Goal: Navigation & Orientation: Find specific page/section

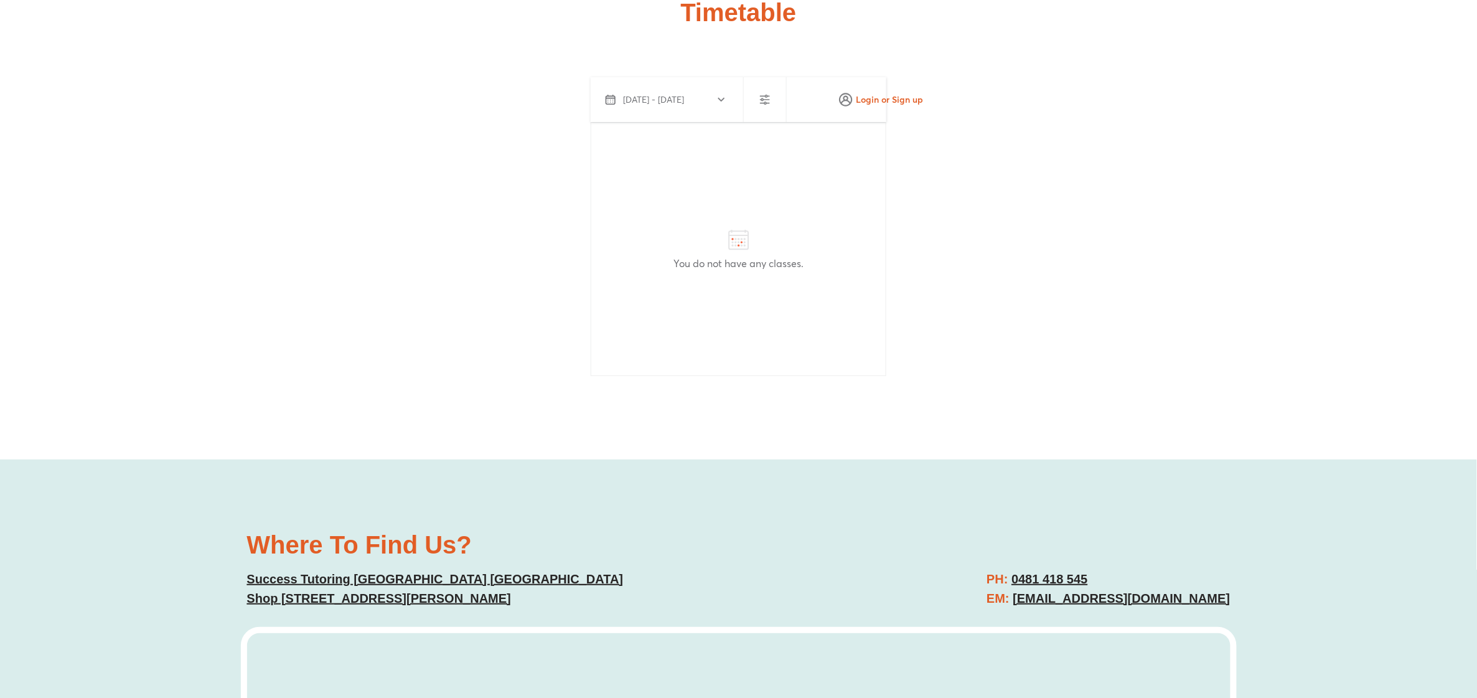
scroll to position [3607, 0]
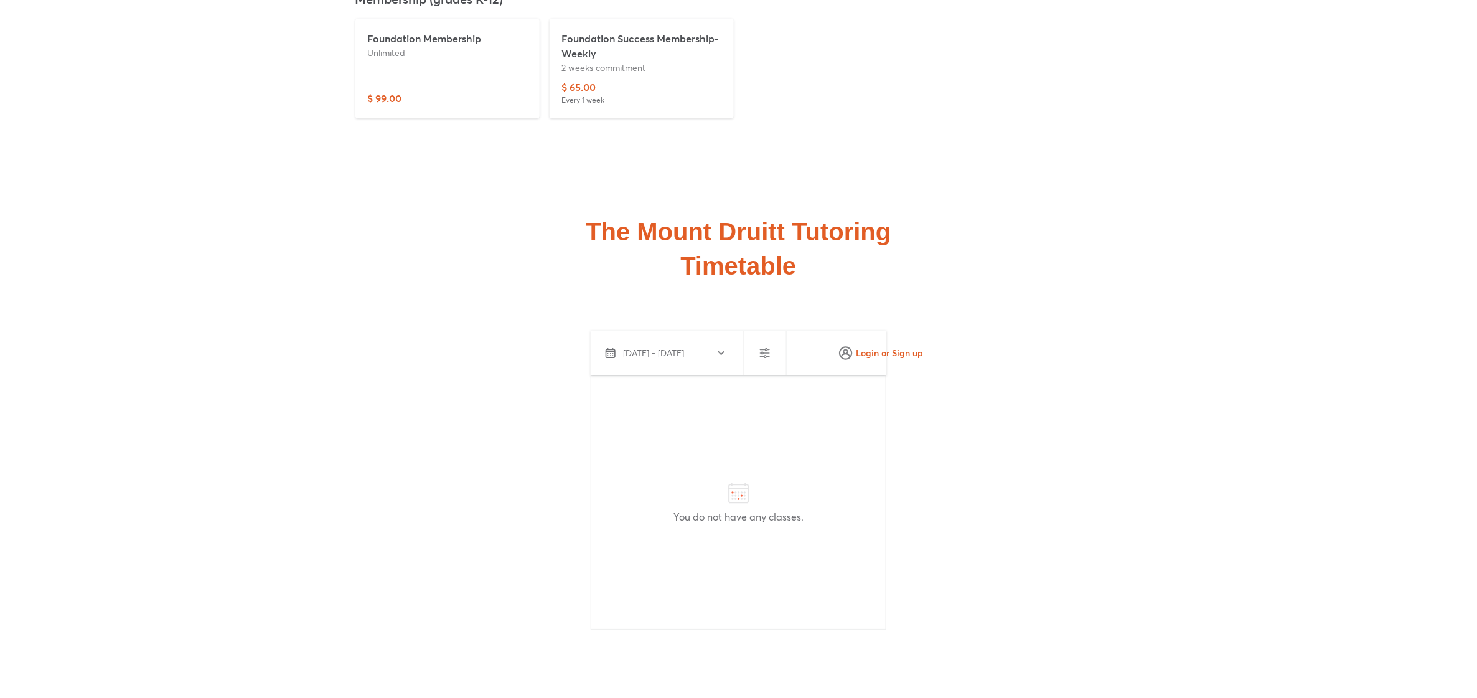
click at [738, 484] on use at bounding box center [738, 492] width 19 height 19
click at [739, 484] on use at bounding box center [738, 492] width 19 height 19
click at [741, 483] on use at bounding box center [738, 492] width 19 height 19
click at [741, 483] on icon at bounding box center [739, 493] width 25 height 25
click at [869, 344] on span "Login or Sign up" at bounding box center [881, 353] width 85 height 20
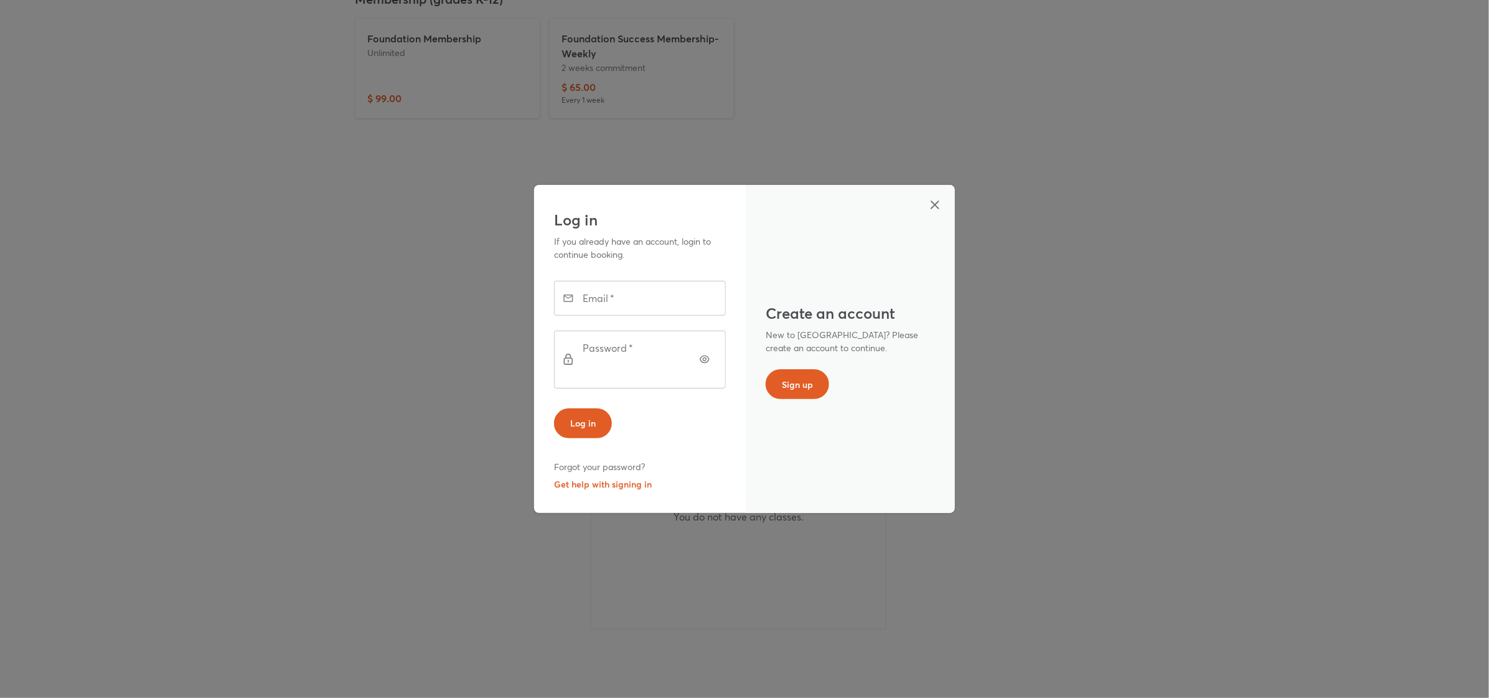
click at [938, 209] on icon "button" at bounding box center [935, 204] width 9 height 9
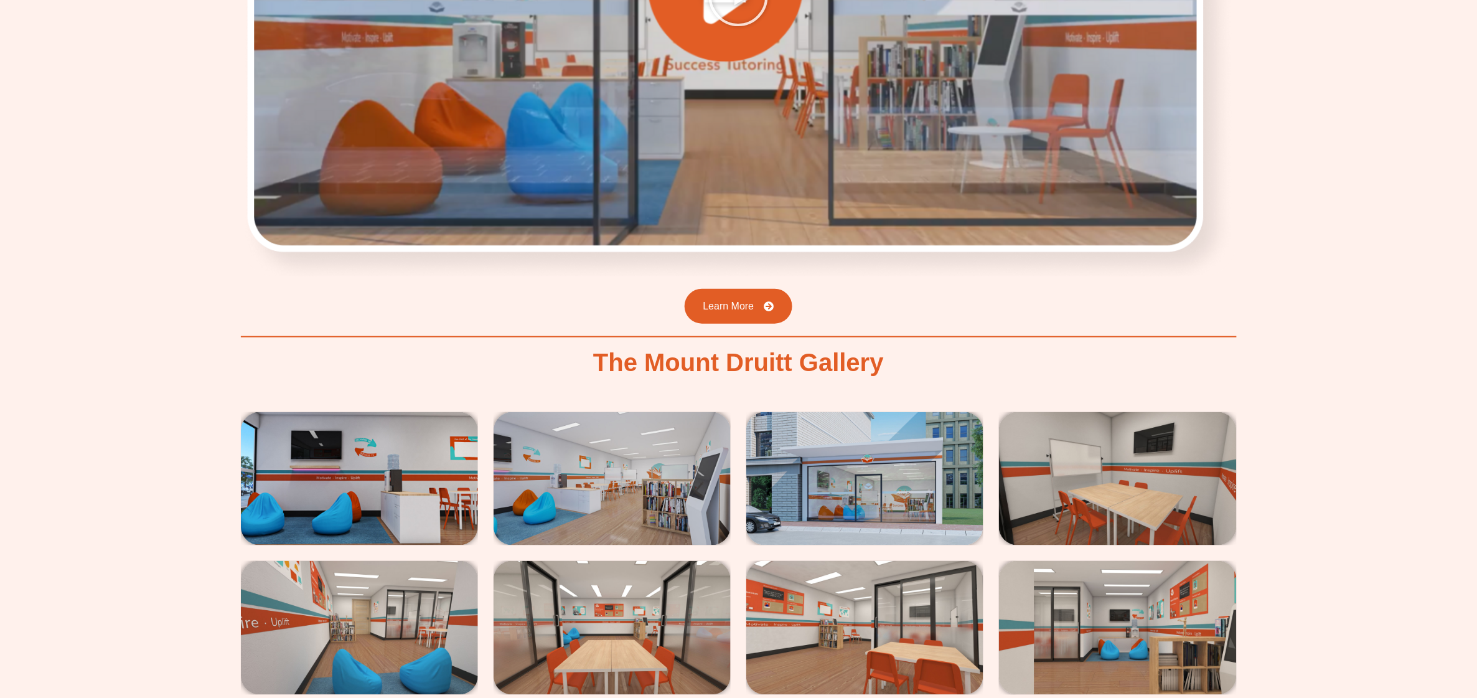
scroll to position [2206, 0]
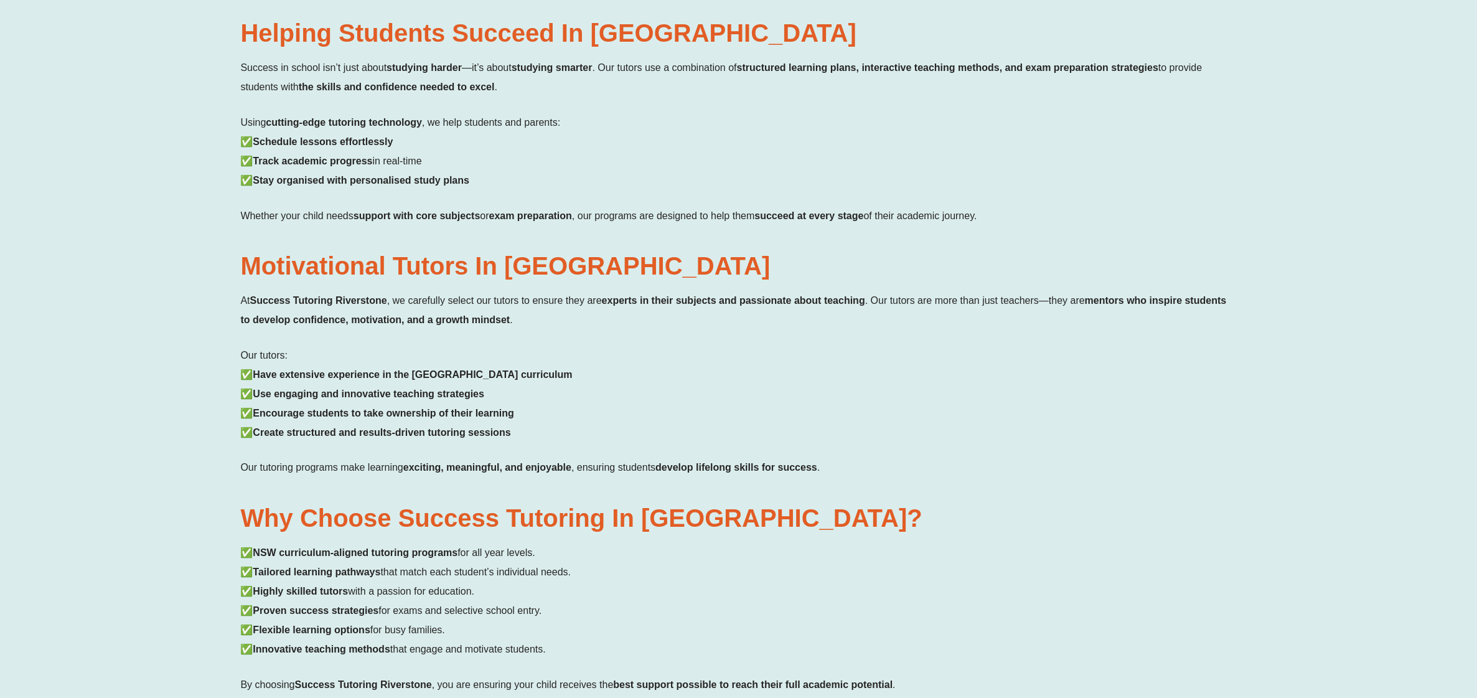
scroll to position [1124, 0]
